Goal: Contribute content: Contribute content

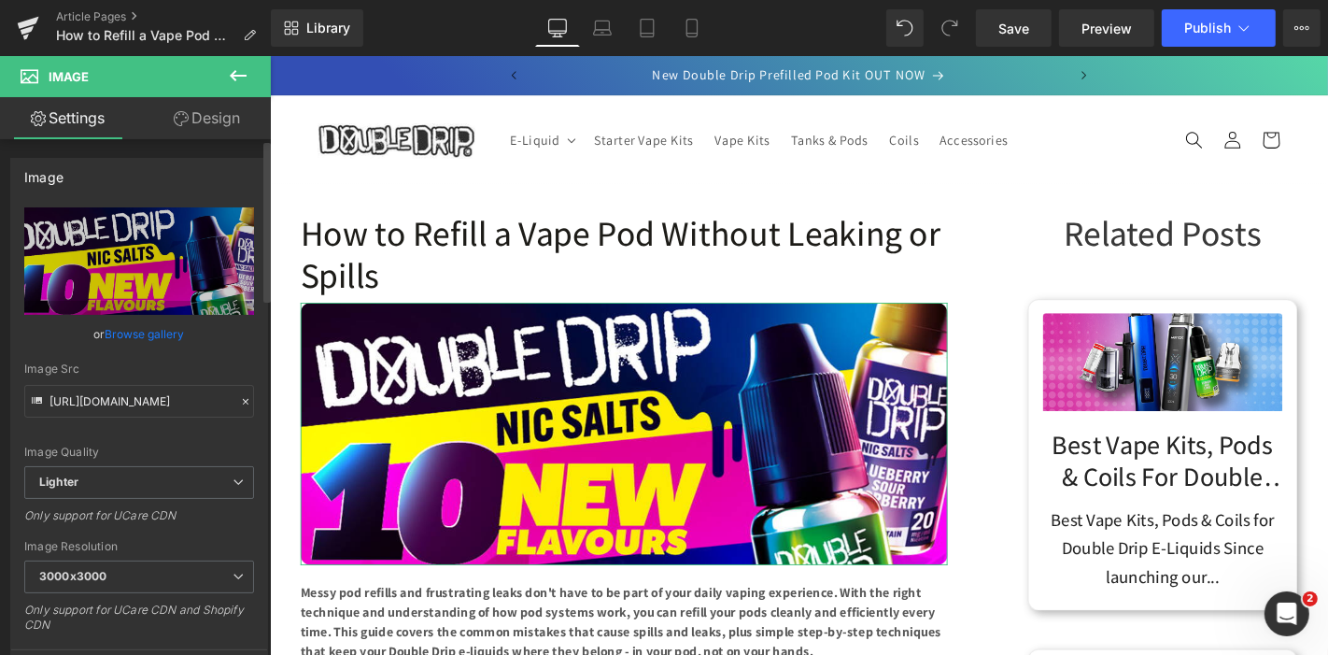
click at [150, 327] on link "Browse gallery" at bounding box center [145, 333] width 79 height 33
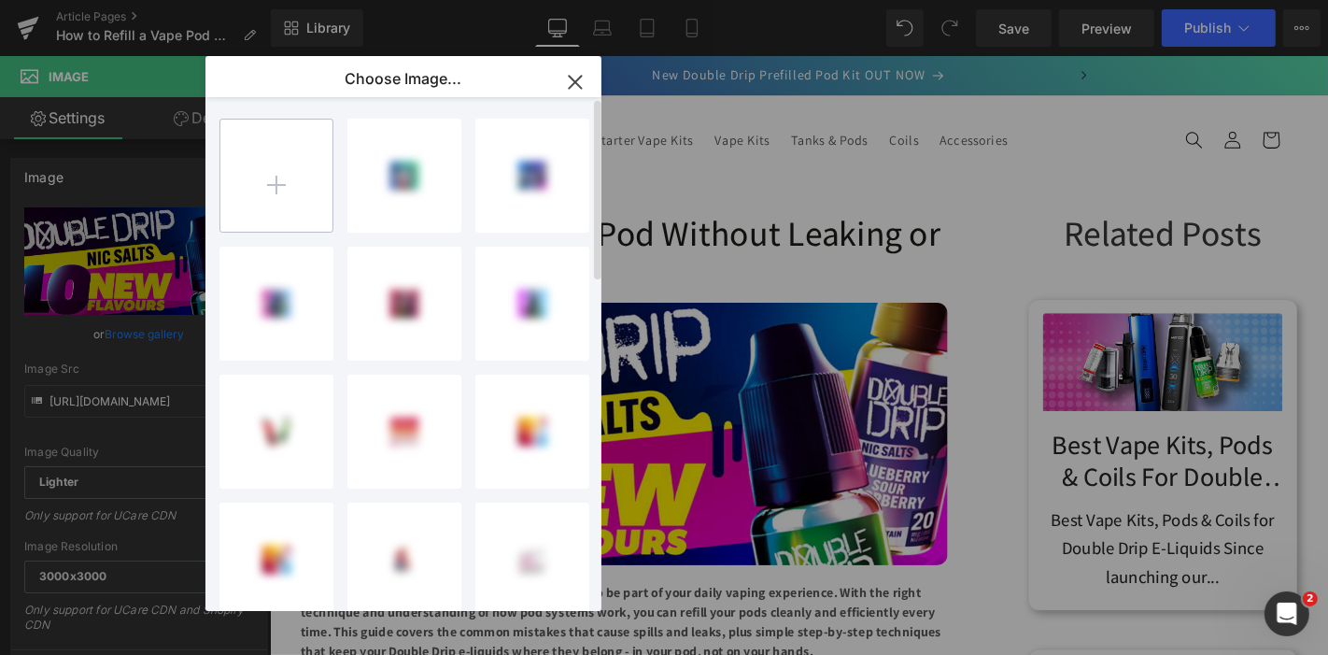
click at [262, 185] on input "file" at bounding box center [276, 176] width 112 height 112
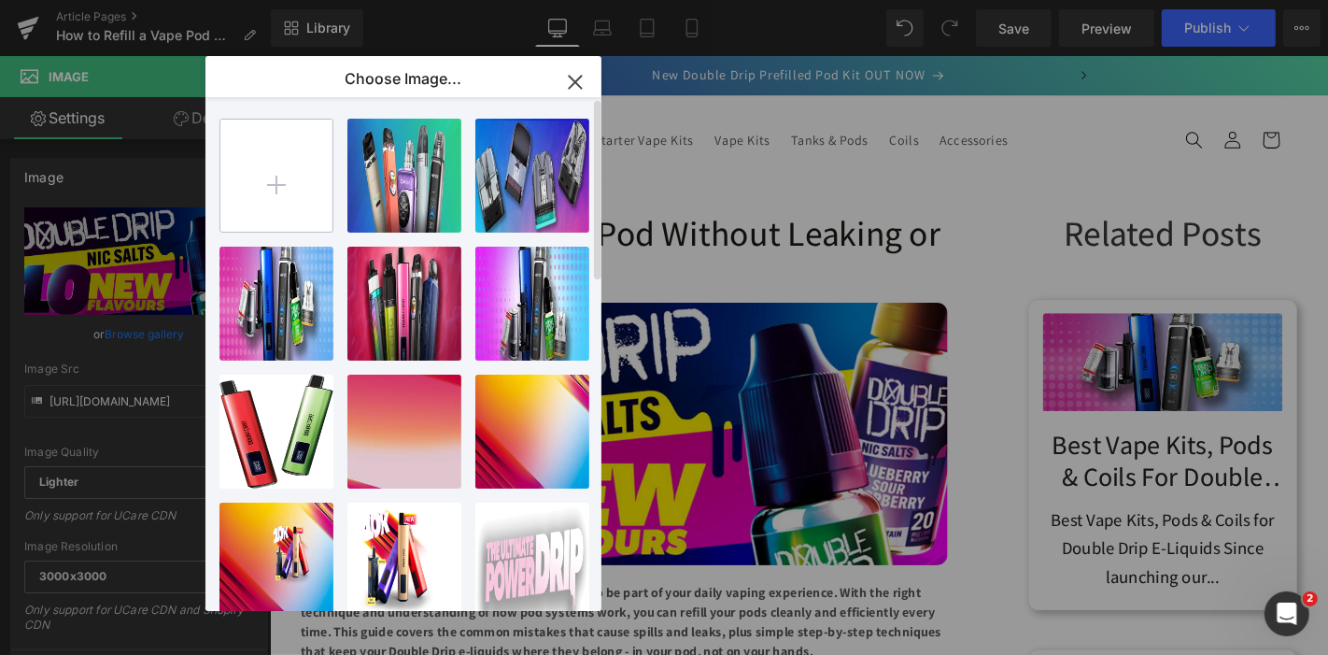
type input "C:\fakepath\How-to-Refill-a-Vape-Pod-Without-Leaking-or-Spills.jpg"
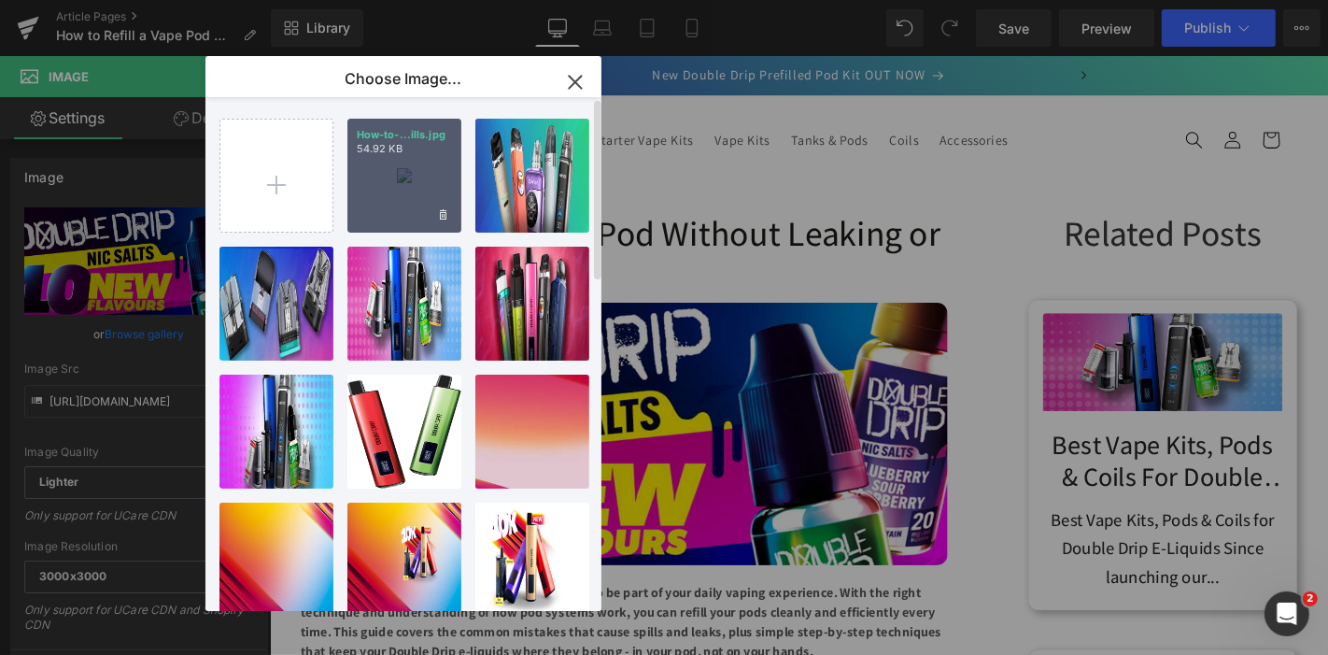
click at [397, 190] on div "How-to-...ills.jpg 54.92 KB" at bounding box center [404, 176] width 114 height 114
type input "[URL][DOMAIN_NAME]"
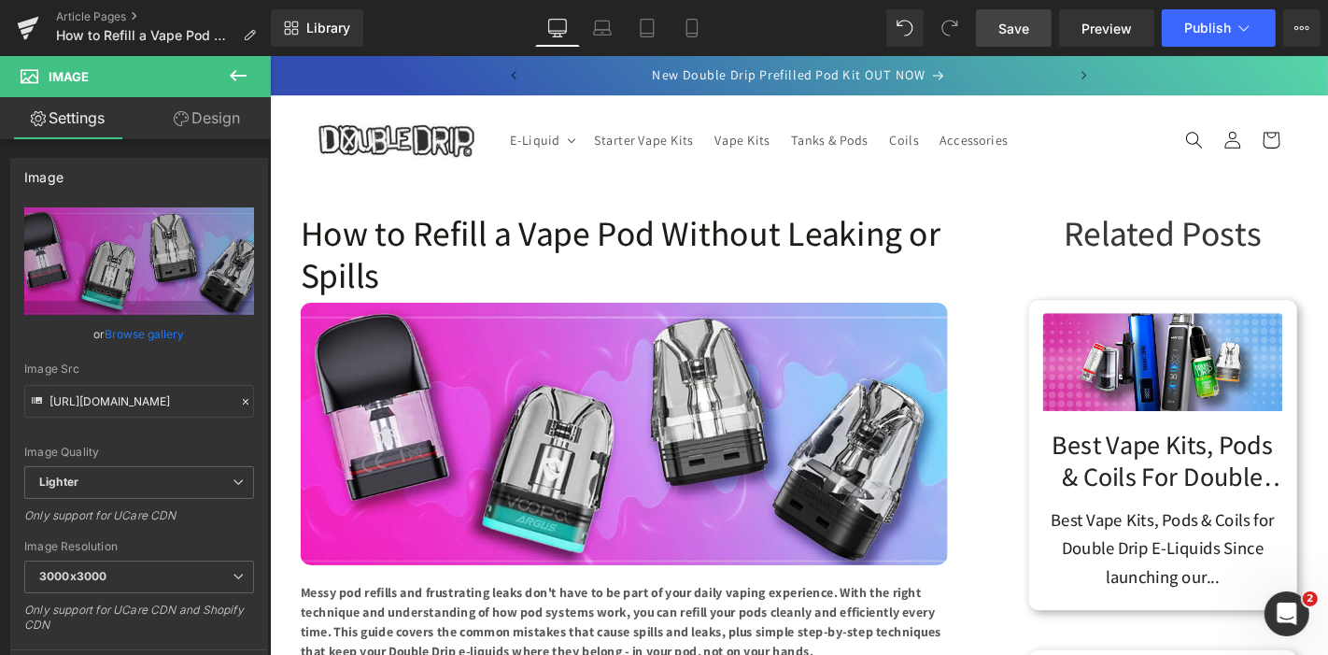
click at [1014, 38] on link "Save" at bounding box center [1014, 27] width 76 height 37
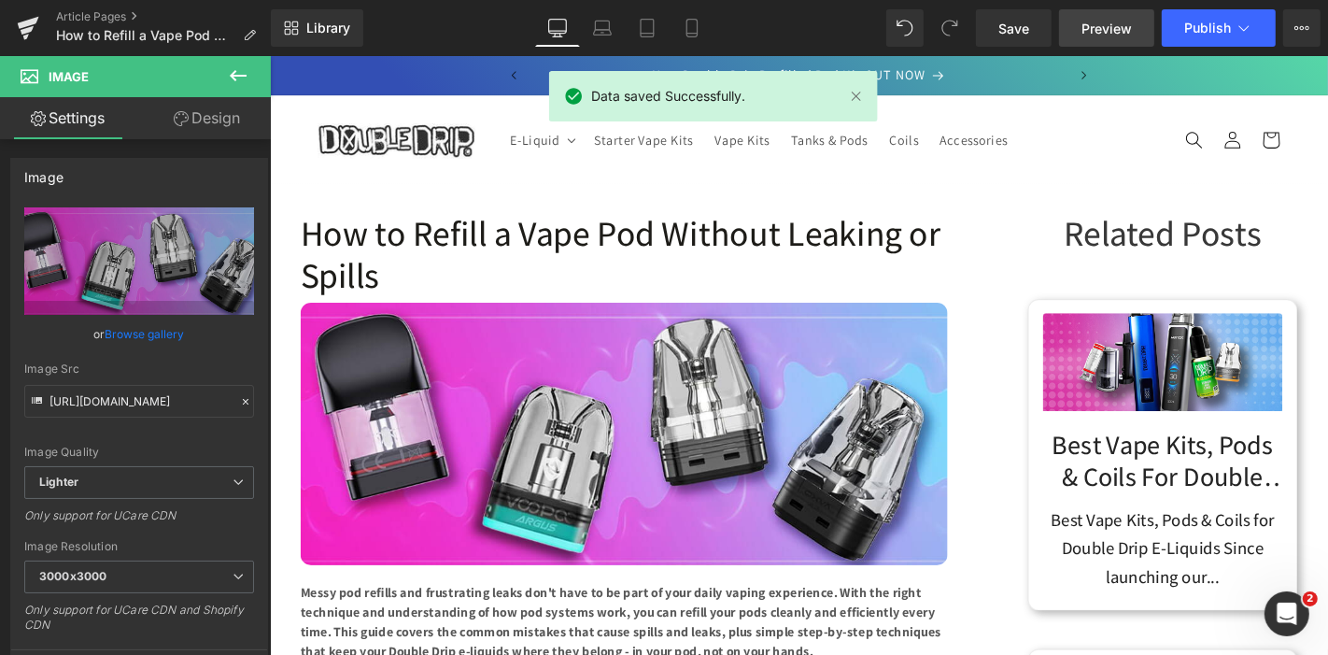
click at [1097, 30] on span "Preview" at bounding box center [1106, 29] width 50 height 20
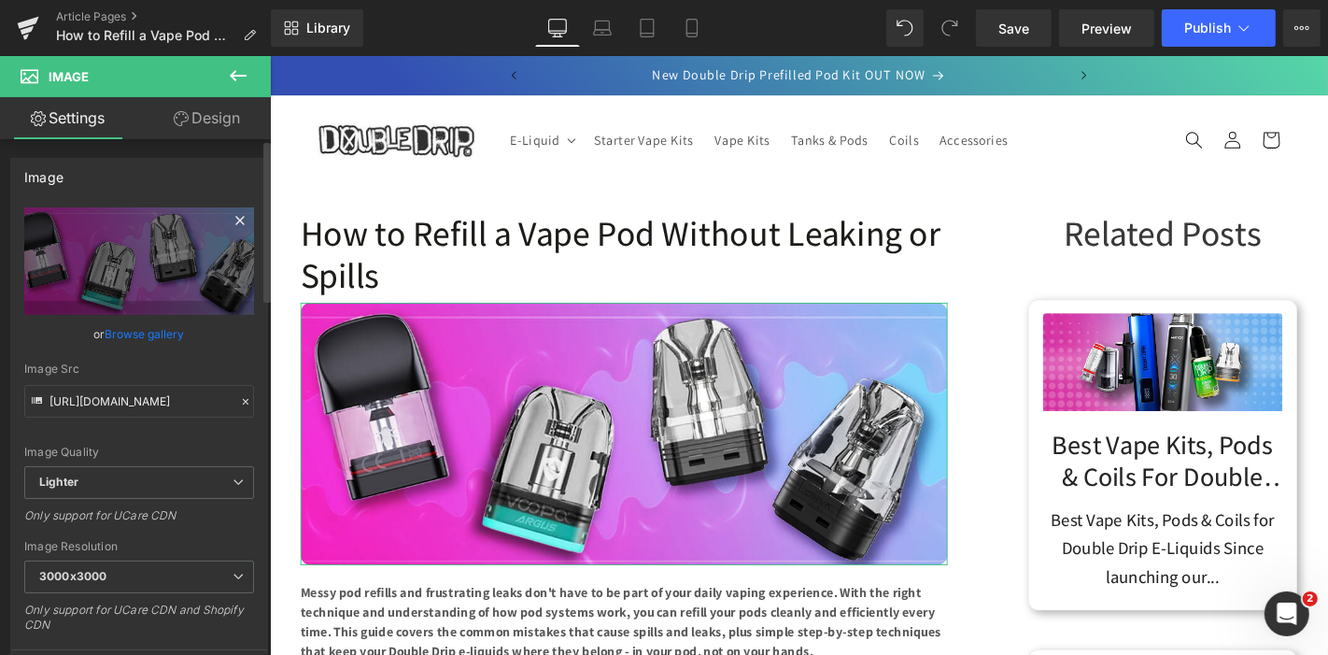
click at [240, 215] on icon at bounding box center [240, 220] width 22 height 22
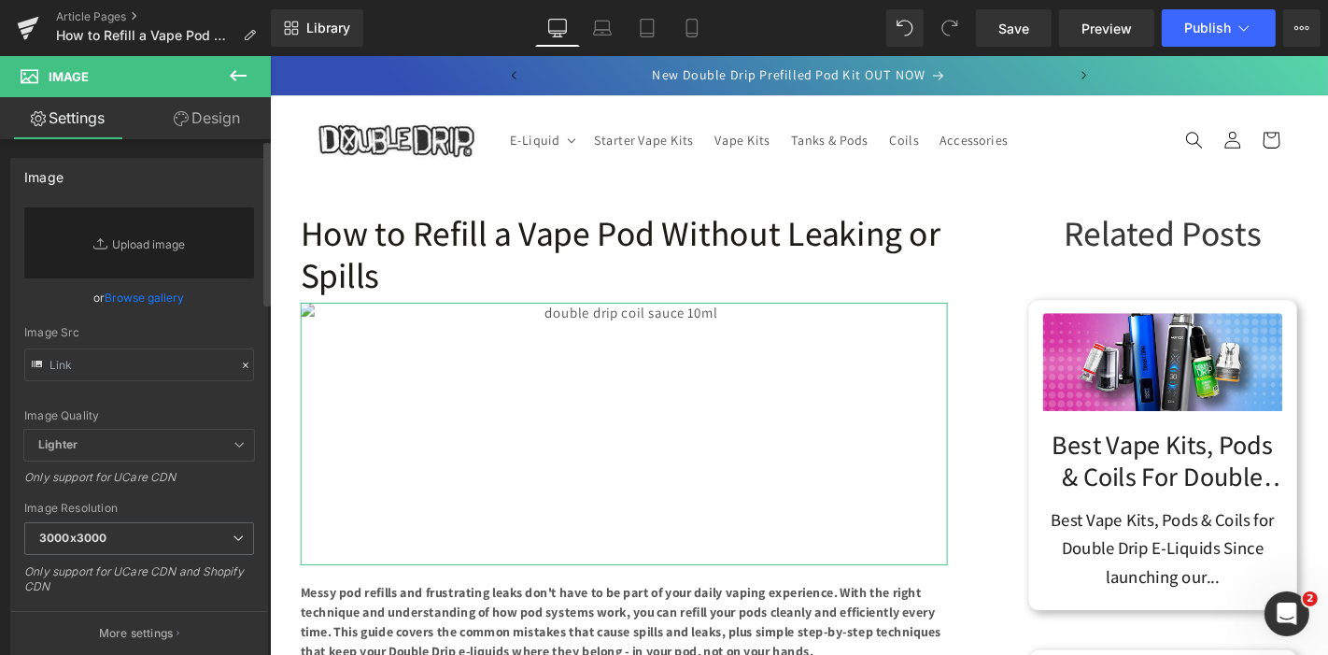
click at [176, 305] on link "Browse gallery" at bounding box center [145, 297] width 79 height 33
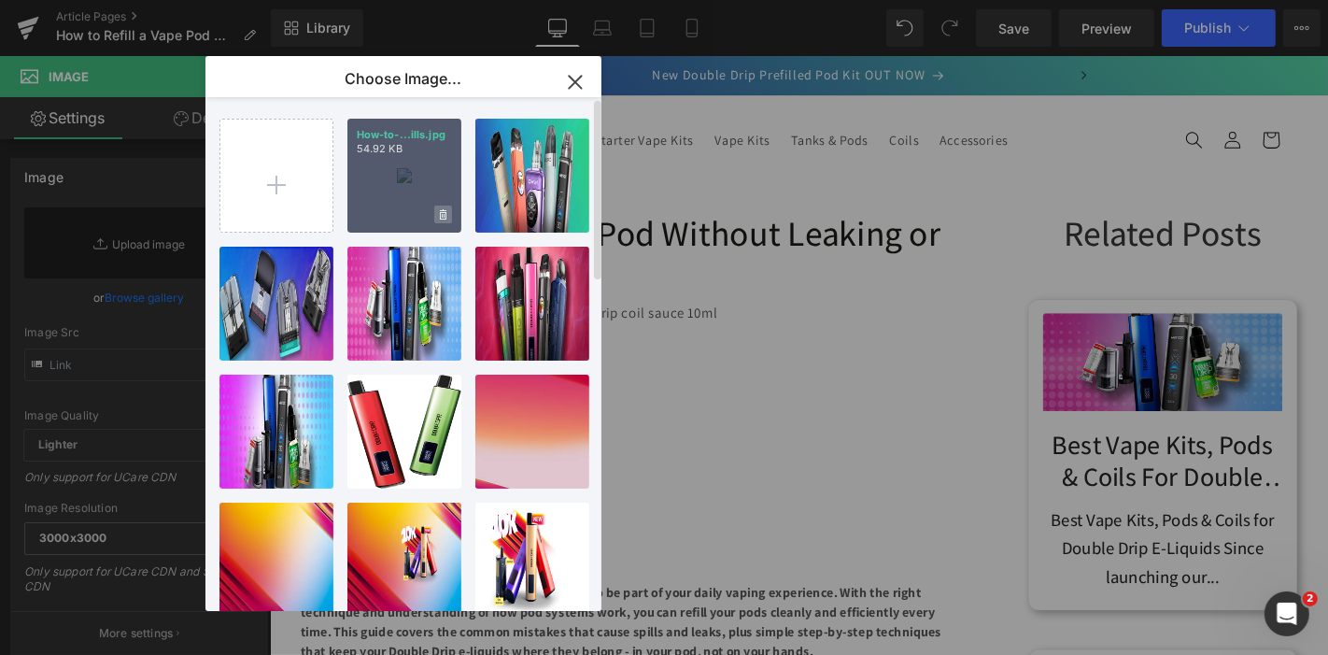
click at [443, 209] on icon at bounding box center [443, 214] width 7 height 10
click at [381, 210] on span "Yes" at bounding box center [380, 214] width 47 height 20
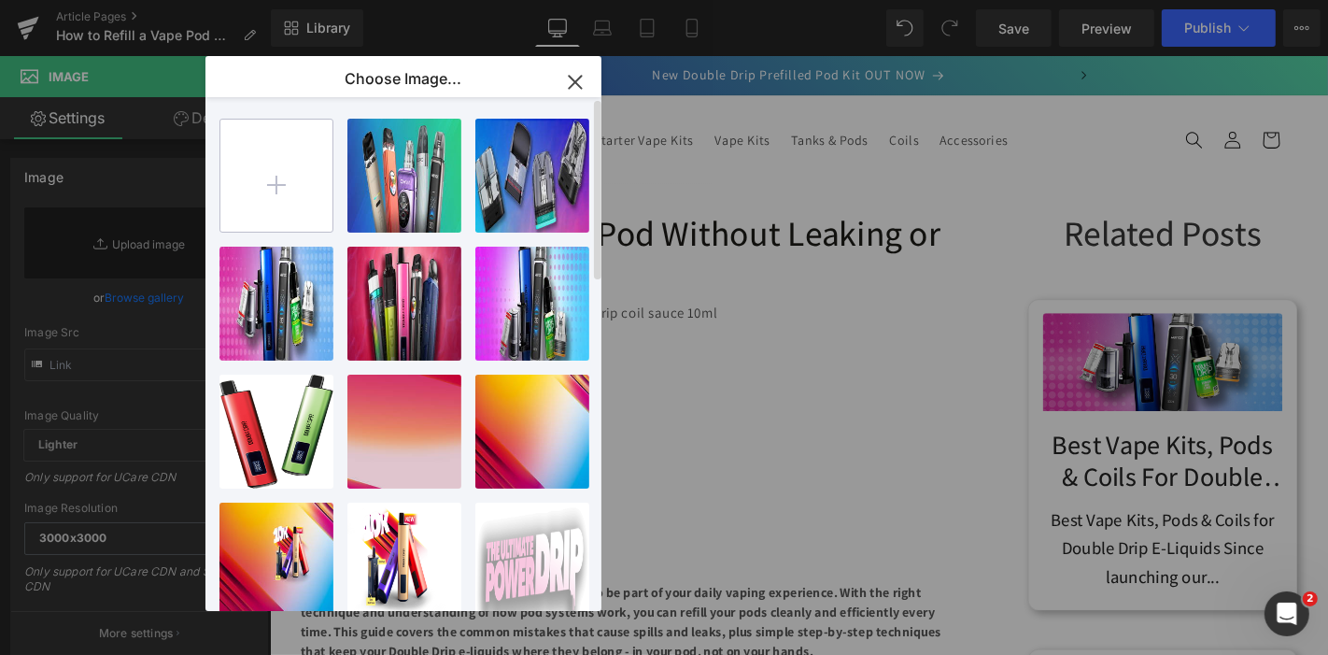
click at [321, 174] on input "file" at bounding box center [276, 176] width 112 height 112
type input "C:\fakepath\How-to-Refill-a-Vape-Pod-Without-Leaking-or-Spills.jpg"
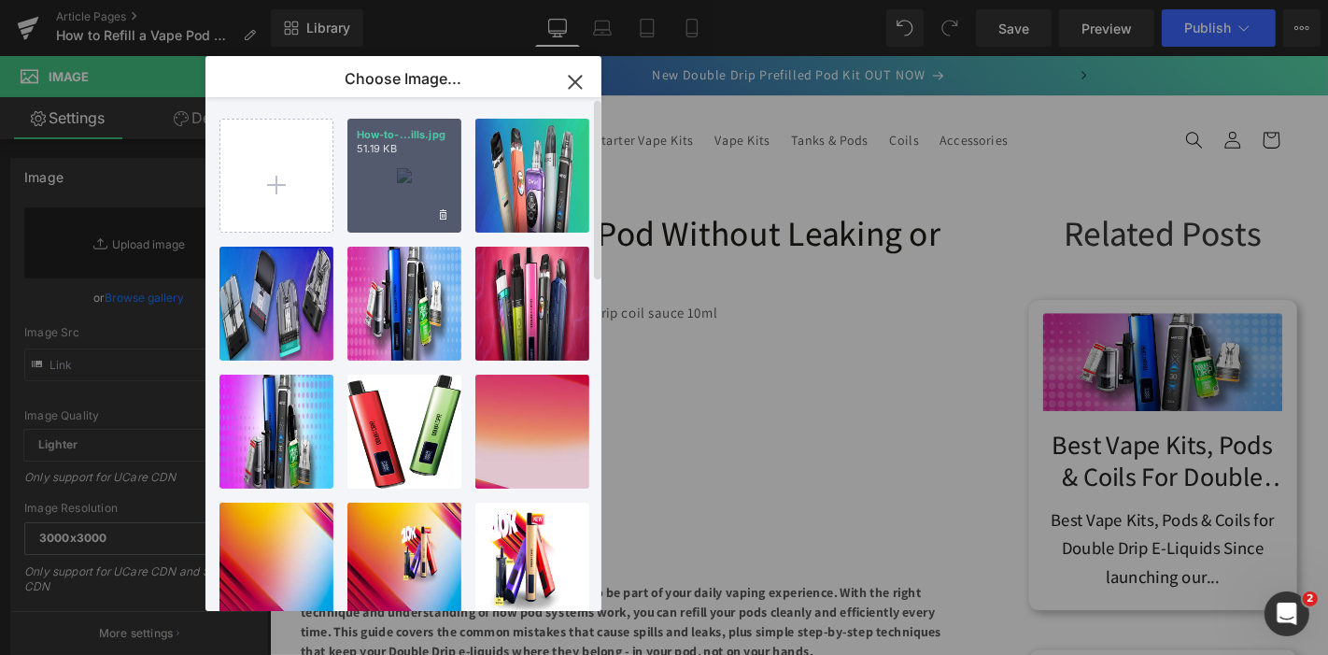
click at [397, 192] on div "How-to-...ills.jpg 51.19 KB" at bounding box center [404, 176] width 114 height 114
type input "[URL][DOMAIN_NAME]"
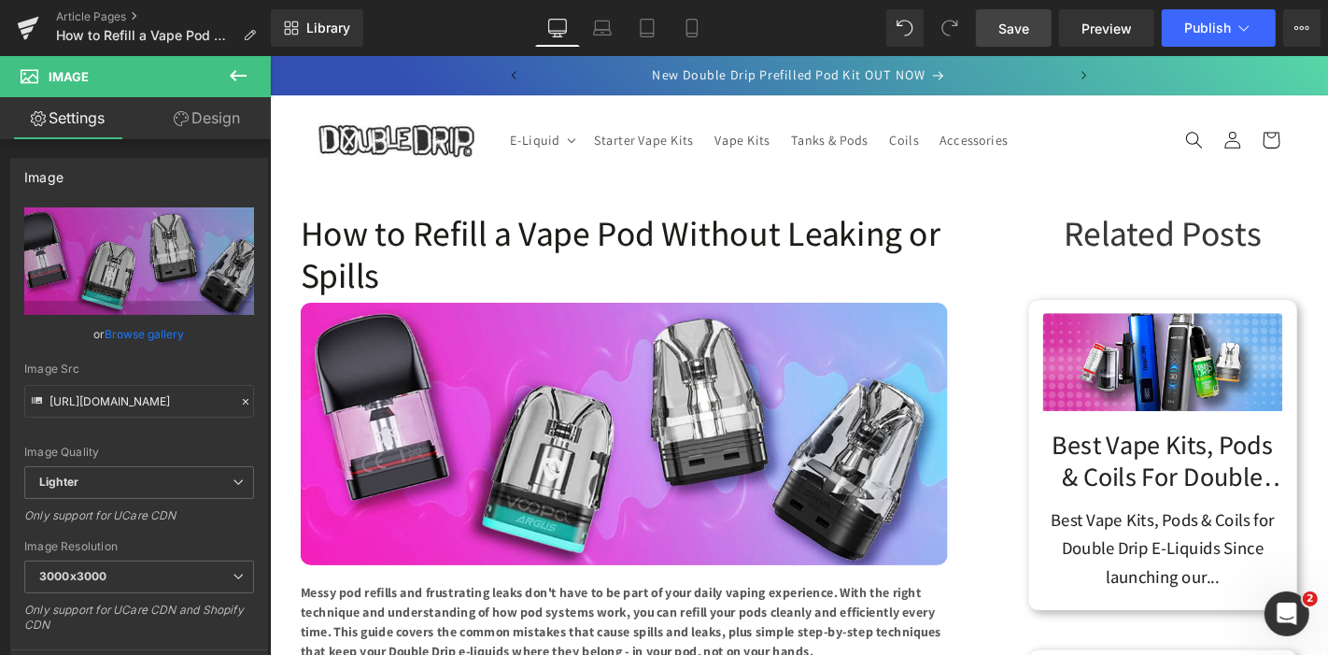
click at [1019, 46] on link "Save" at bounding box center [1014, 27] width 76 height 37
click at [1099, 25] on span "Preview" at bounding box center [1106, 29] width 50 height 20
click at [112, 20] on link "Article Pages" at bounding box center [163, 16] width 215 height 15
